Goal: Use online tool/utility: Utilize a website feature to perform a specific function

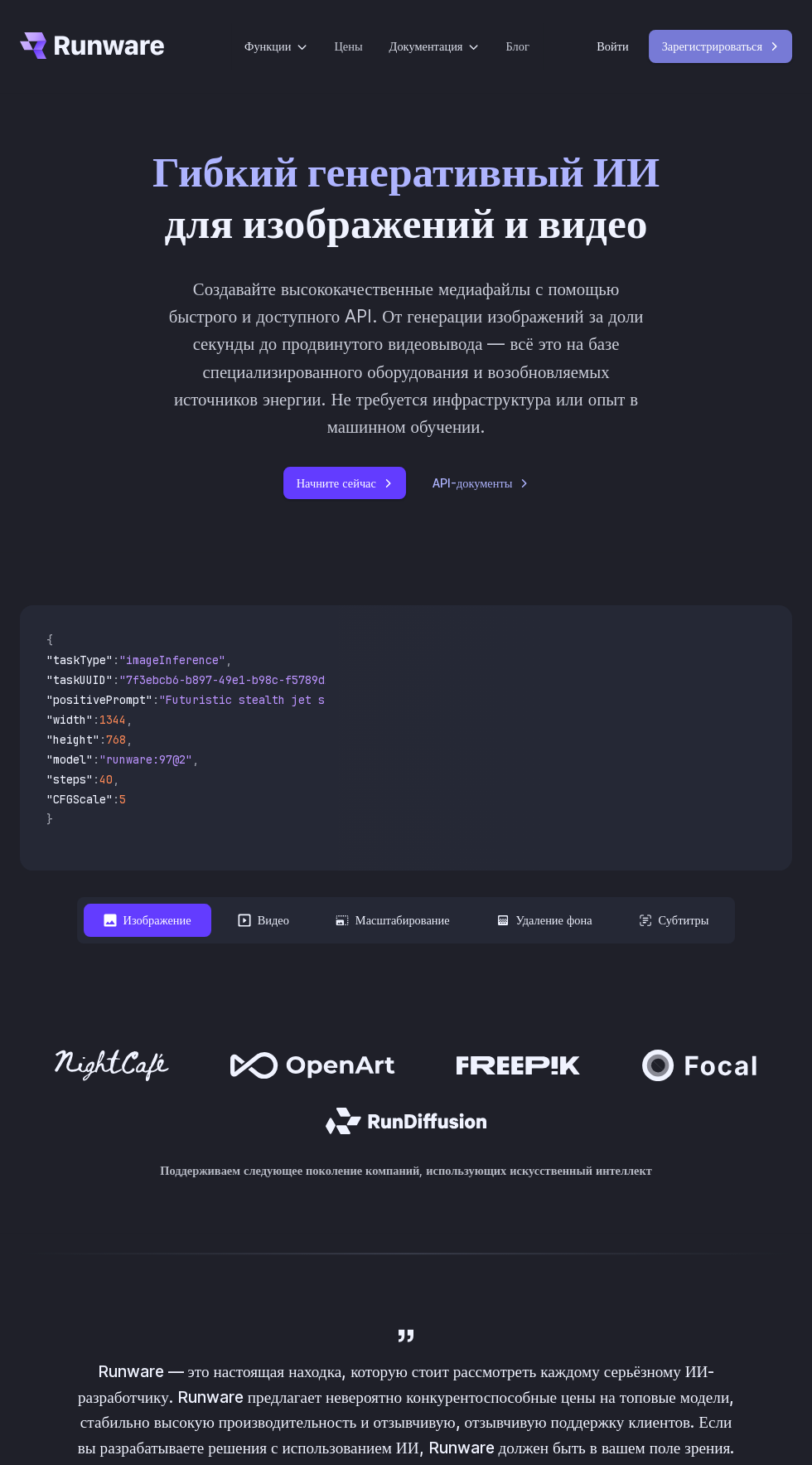
click at [717, 54] on font "Зарегистрироваться" at bounding box center [711, 46] width 100 height 19
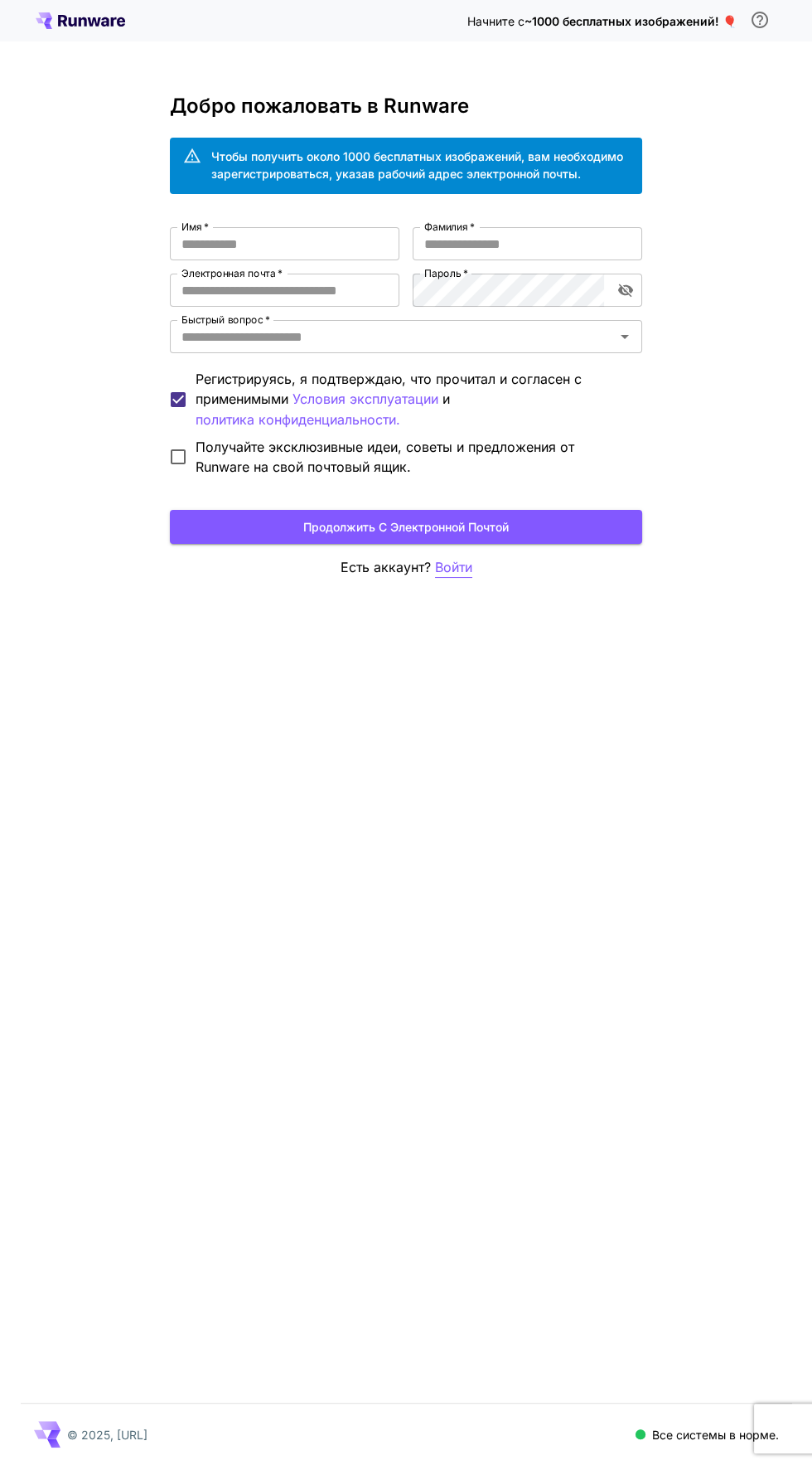
click at [447, 566] on font "Войти" at bounding box center [453, 566] width 37 height 16
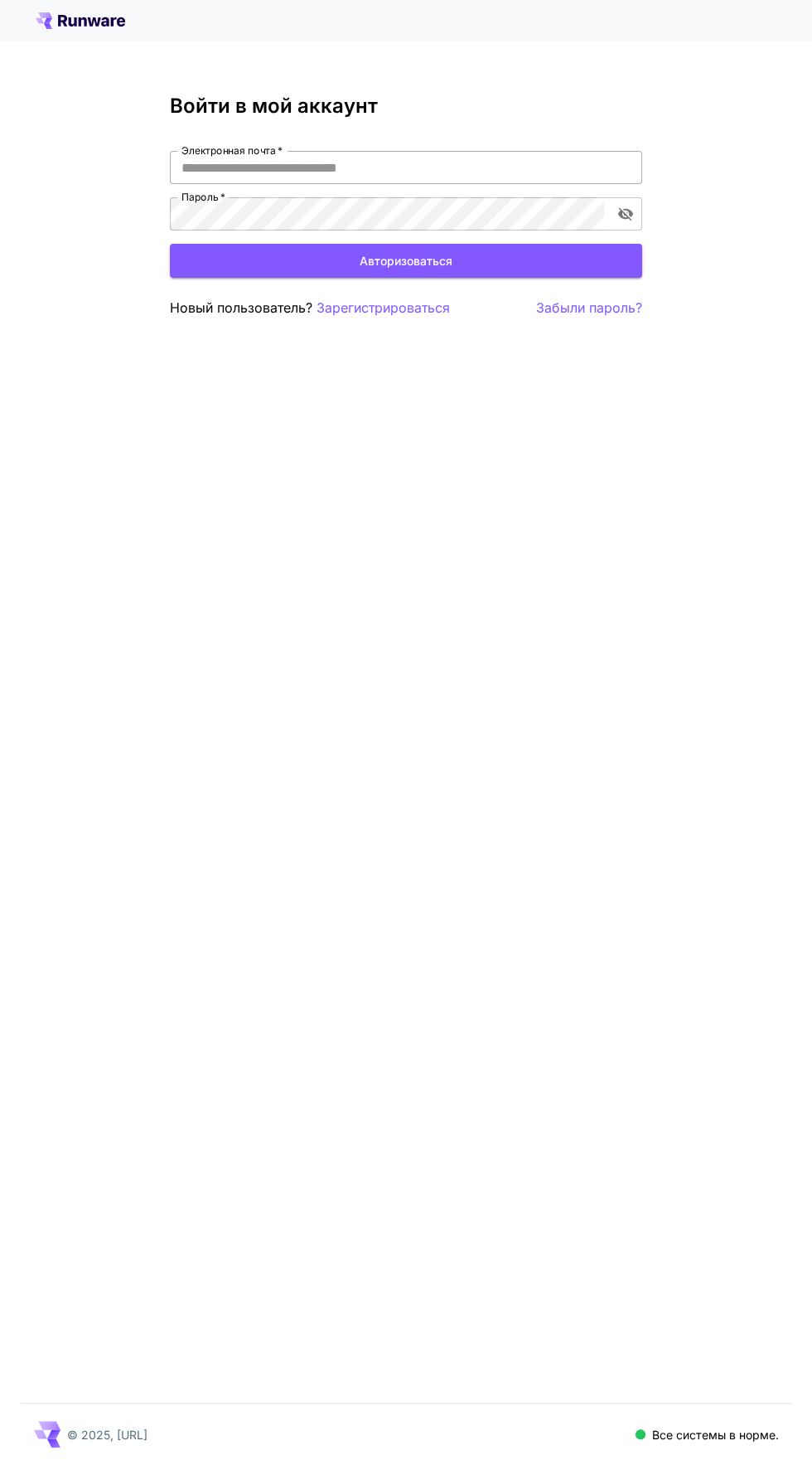
click at [219, 167] on input "Электронная почта   *" at bounding box center [406, 167] width 473 height 33
type input "**********"
click button "Авторизоваться" at bounding box center [406, 261] width 473 height 34
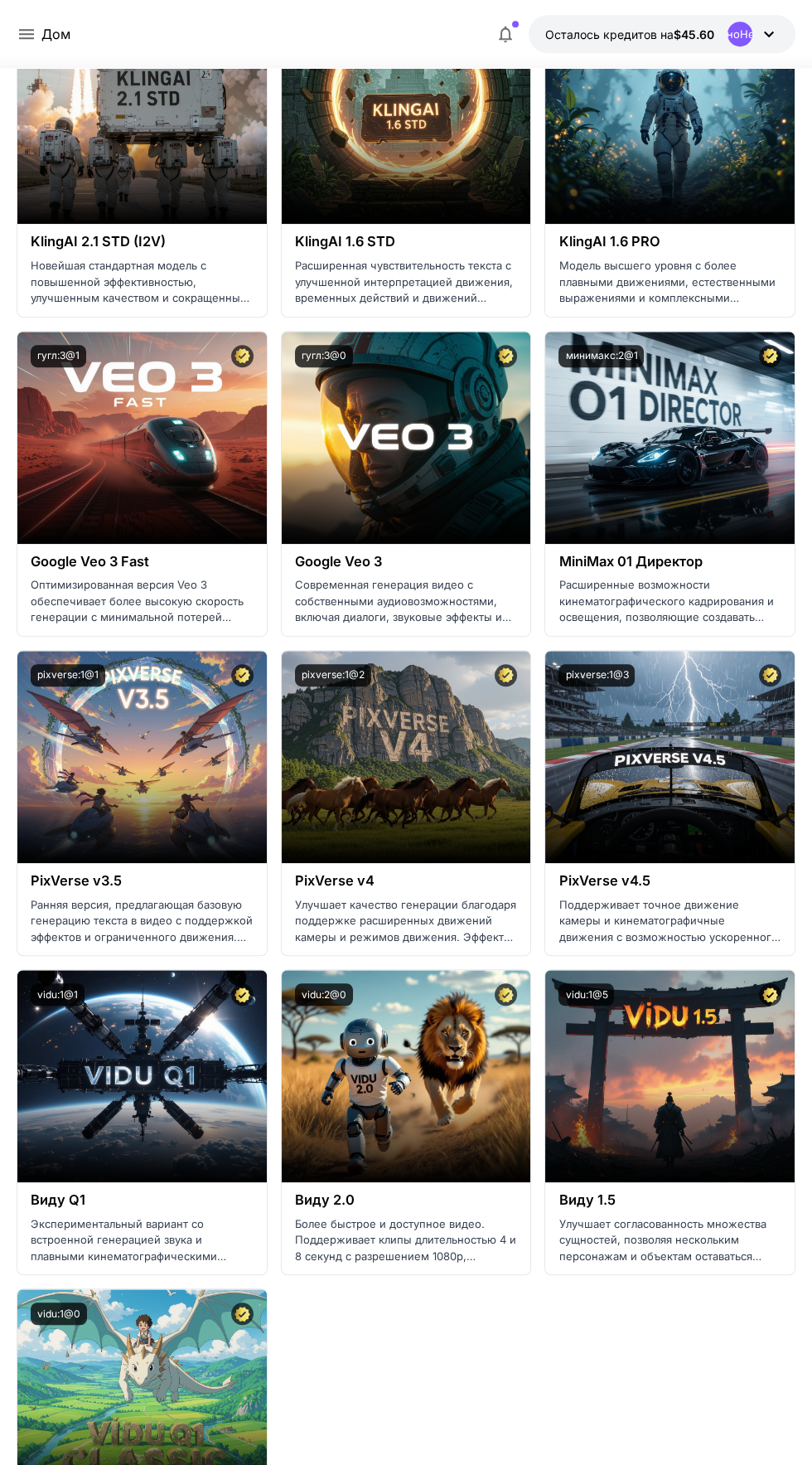
scroll to position [1219, 0]
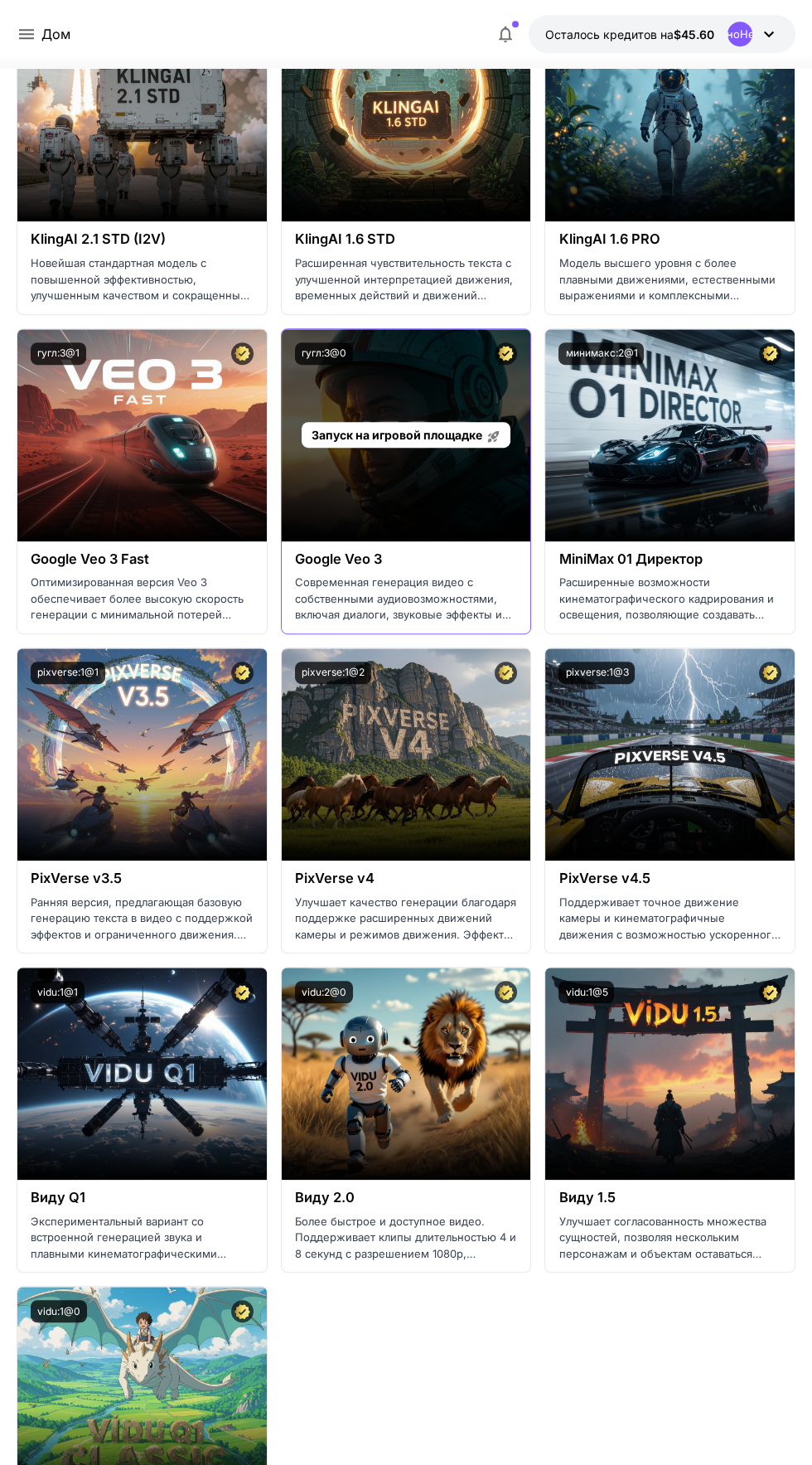
click at [412, 433] on font "Запуск на игровой площадке" at bounding box center [396, 435] width 171 height 14
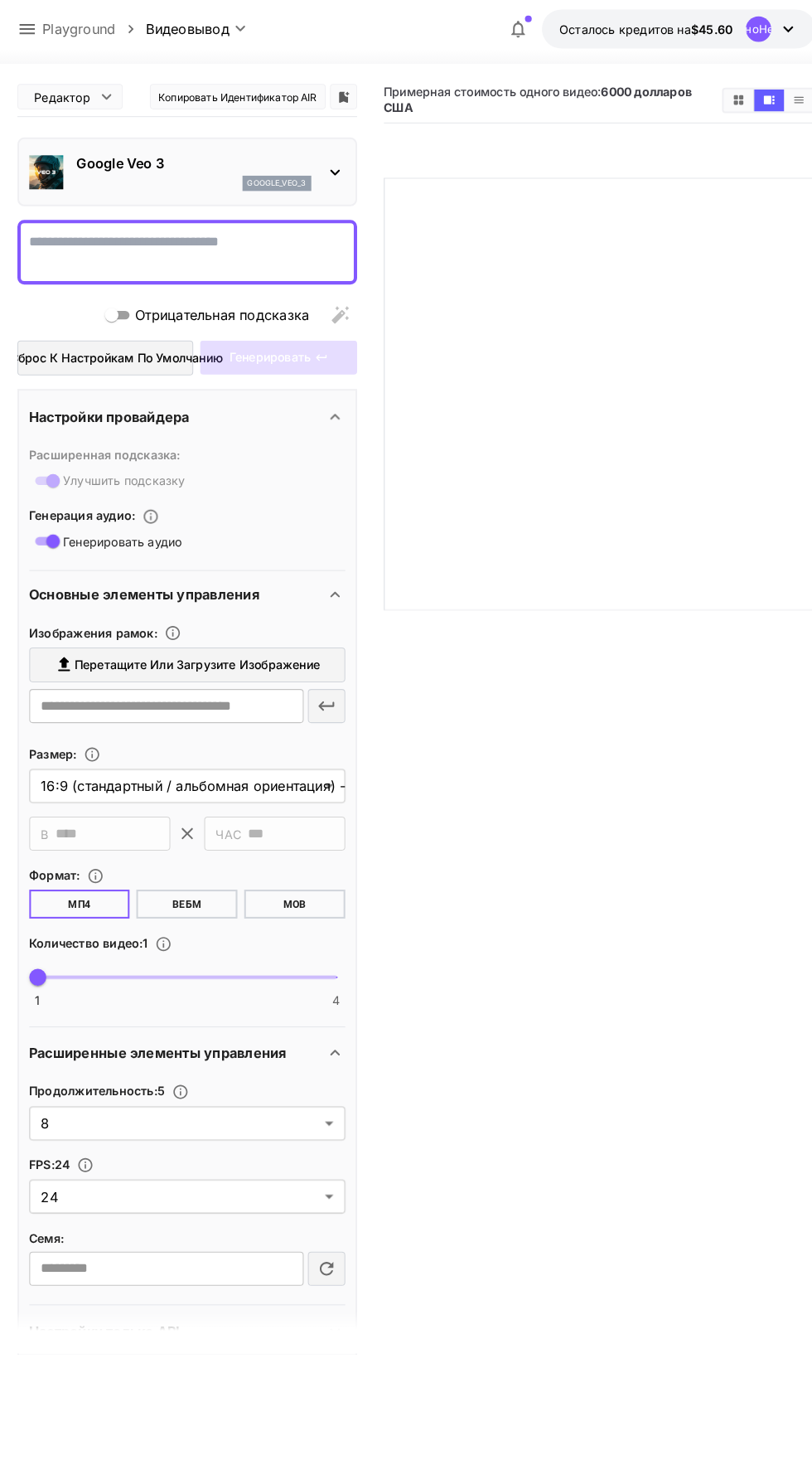
scroll to position [4, 0]
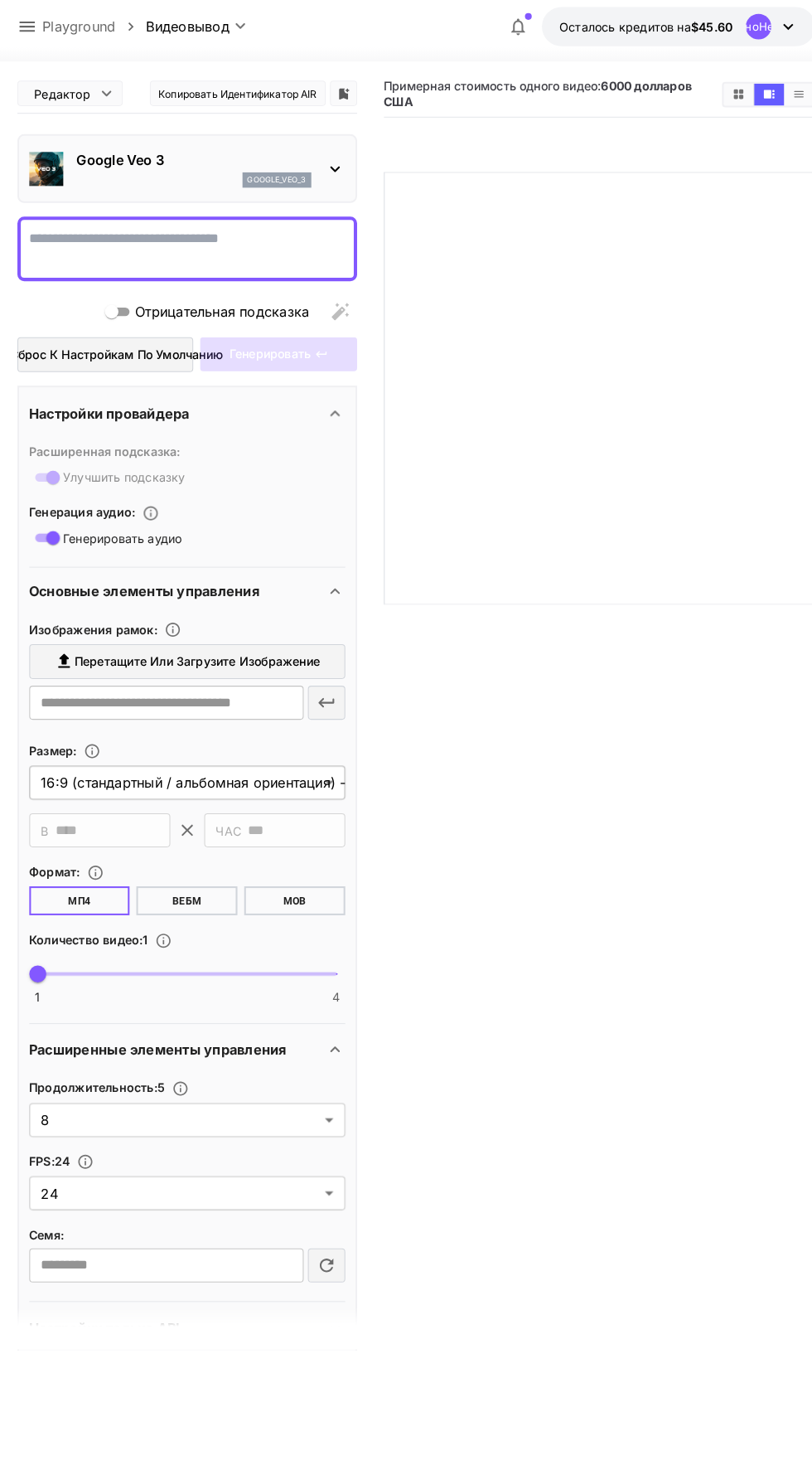
click at [294, 769] on body "**********" at bounding box center [406, 794] width 812 height 1596
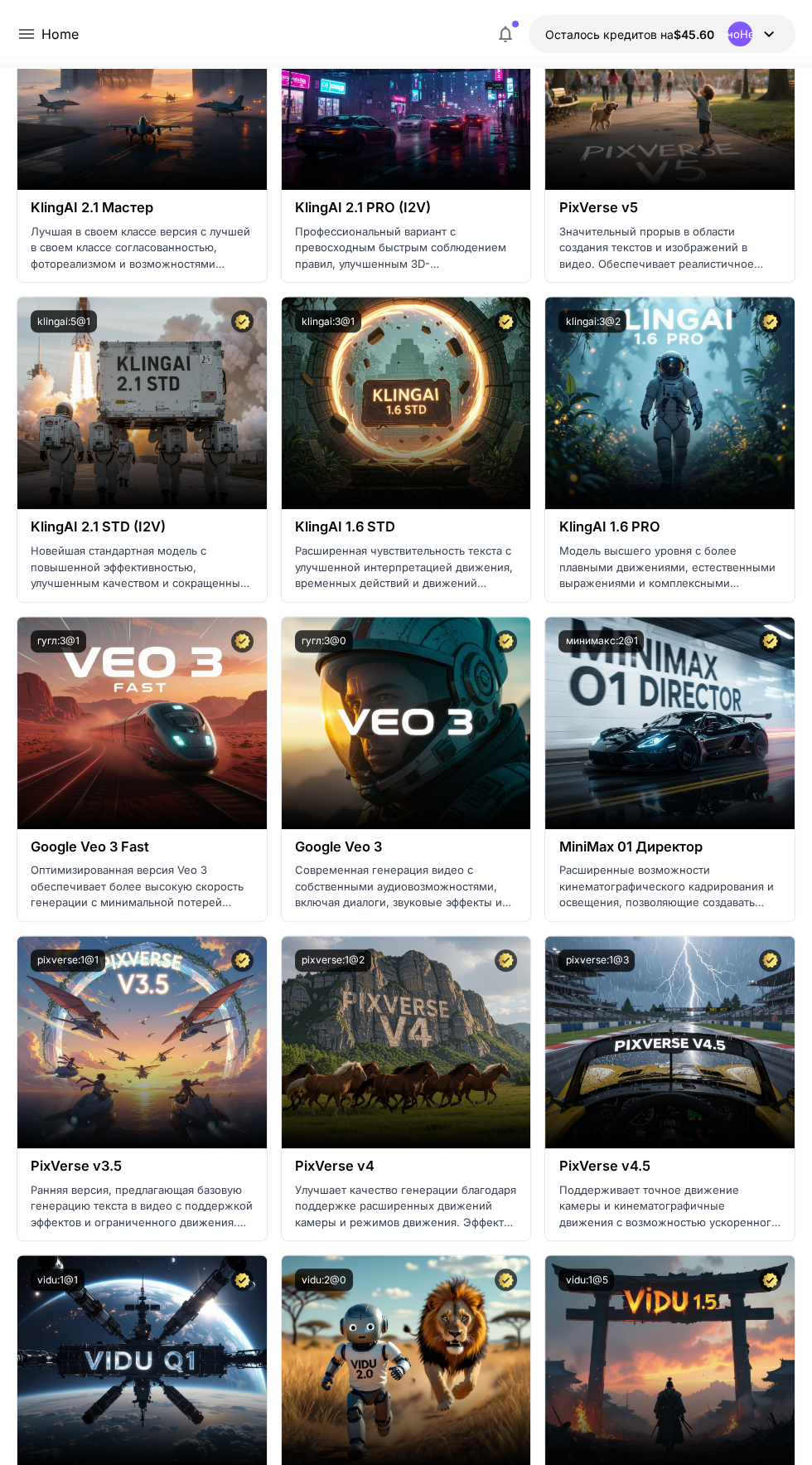
scroll to position [922, 0]
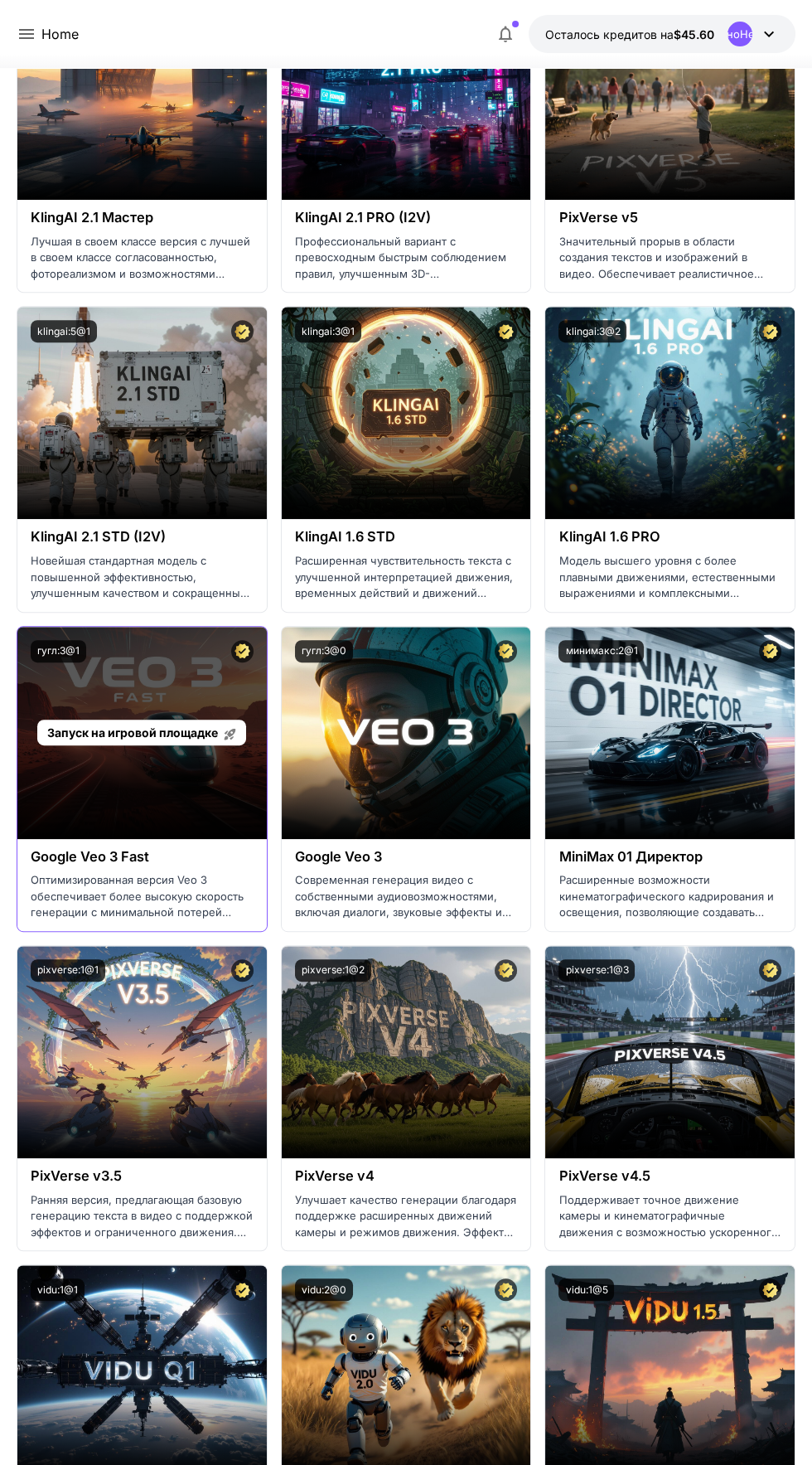
click at [162, 738] on p "Запуск на игровой площадке" at bounding box center [141, 732] width 190 height 17
